Goal: Transaction & Acquisition: Book appointment/travel/reservation

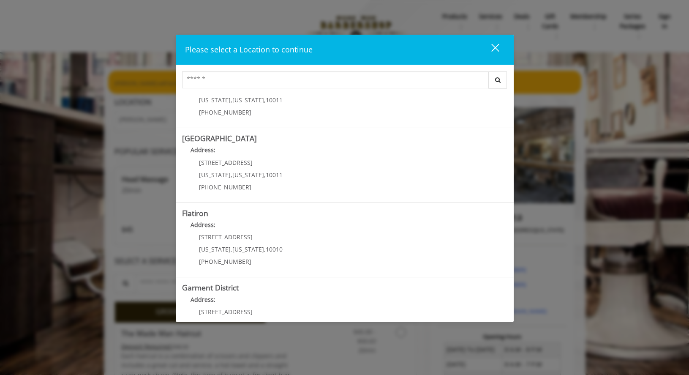
scroll to position [117, 0]
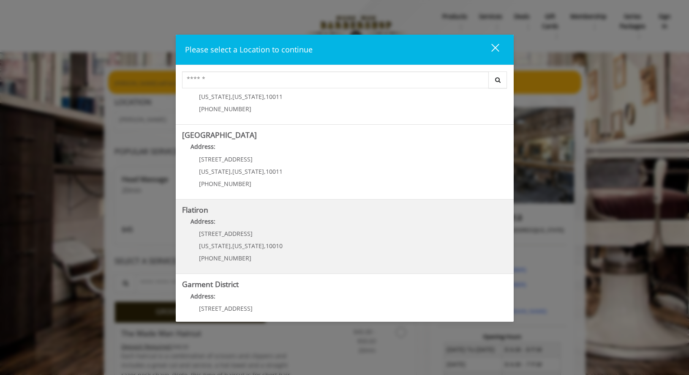
click at [358, 248] on "Flatiron Address: 10 E 23rd St New York , New York , 10010 (917) 475-1765" at bounding box center [344, 237] width 325 height 62
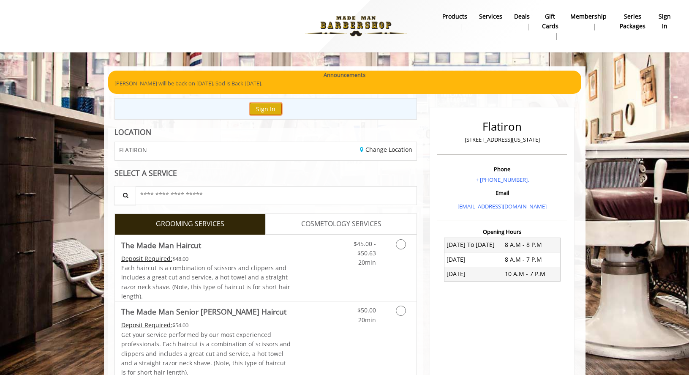
click at [265, 111] on button "Sign In" at bounding box center [266, 109] width 32 height 12
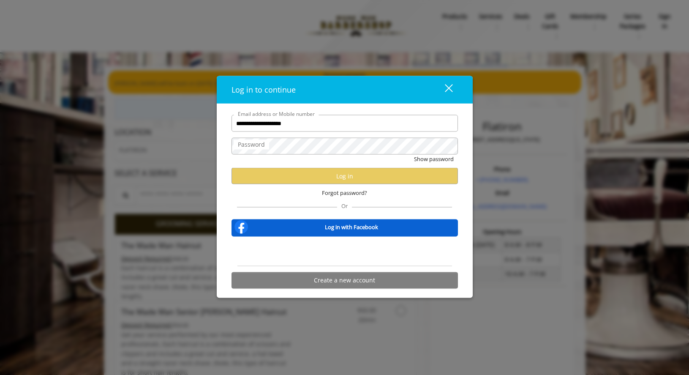
type input "**********"
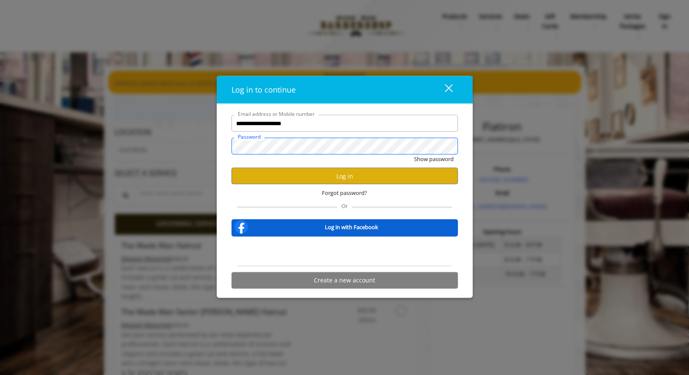
click at [414, 155] on button "Show password" at bounding box center [434, 159] width 40 height 9
click at [368, 175] on button "Log in" at bounding box center [345, 176] width 226 height 16
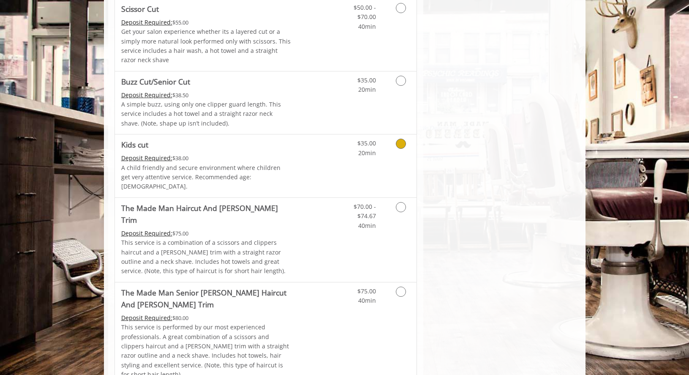
scroll to position [495, 0]
click at [313, 213] on link "Discounted Price" at bounding box center [316, 239] width 50 height 84
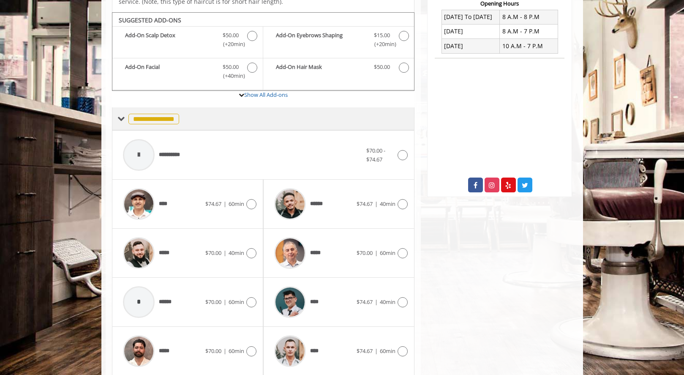
scroll to position [224, 0]
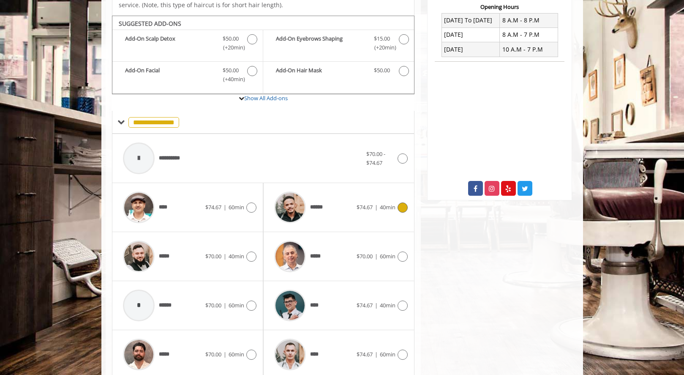
click at [344, 188] on div "******" at bounding box center [313, 207] width 87 height 40
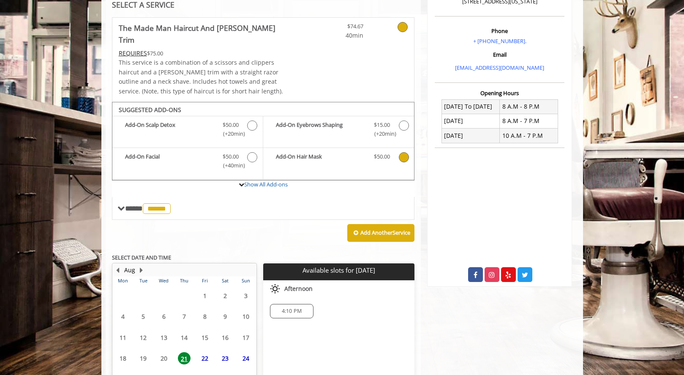
scroll to position [188, 0]
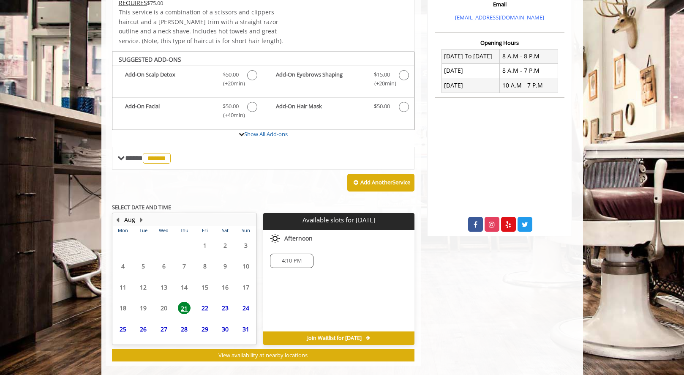
click at [203, 302] on span "22" at bounding box center [205, 308] width 13 height 12
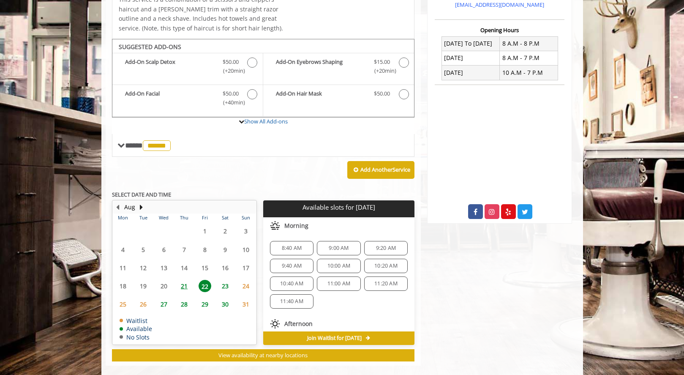
scroll to position [197, 0]
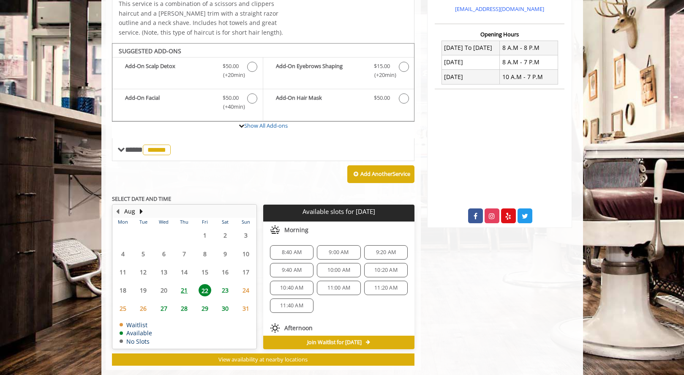
click at [292, 249] on span "8:40 AM" at bounding box center [292, 252] width 20 height 7
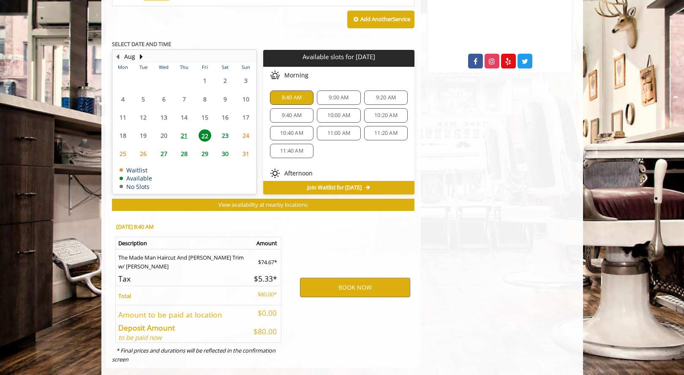
scroll to position [354, 0]
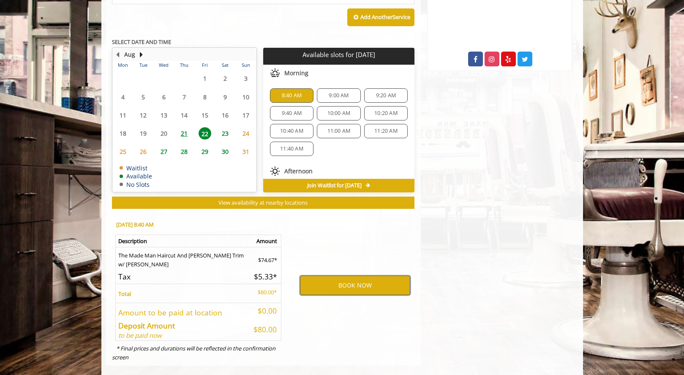
click at [349, 275] on button "BOOK NOW" at bounding box center [355, 284] width 110 height 19
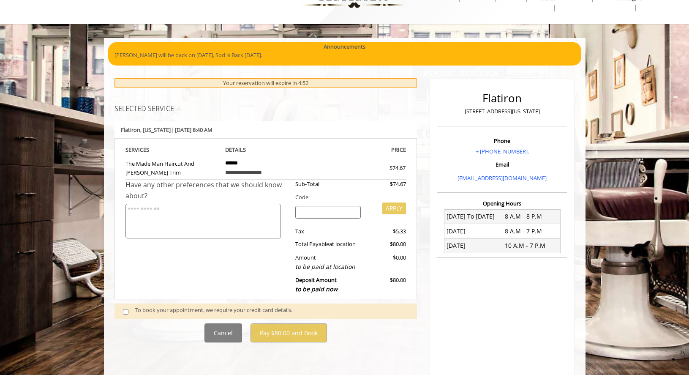
scroll to position [30, 0]
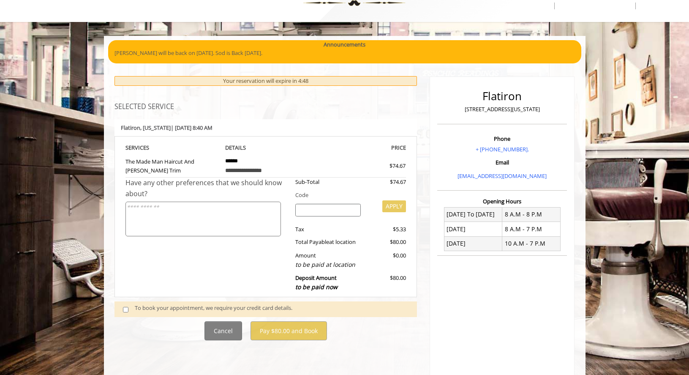
click at [122, 315] on div "To book your appointment, we require your credit card details." at bounding box center [266, 309] width 303 height 16
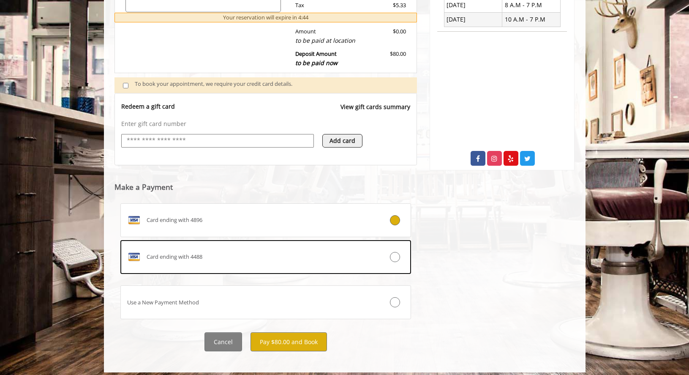
scroll to position [260, 0]
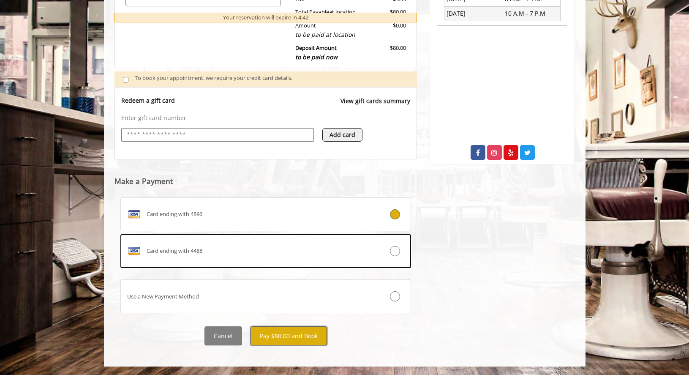
click at [298, 342] on button "Pay $80.00 and Book" at bounding box center [289, 335] width 76 height 19
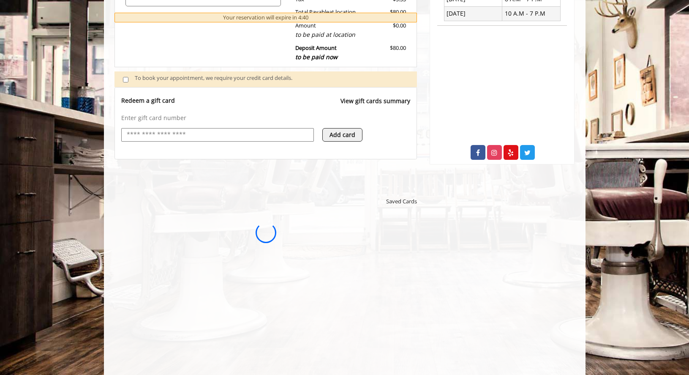
scroll to position [0, 0]
